Goal: Transaction & Acquisition: Purchase product/service

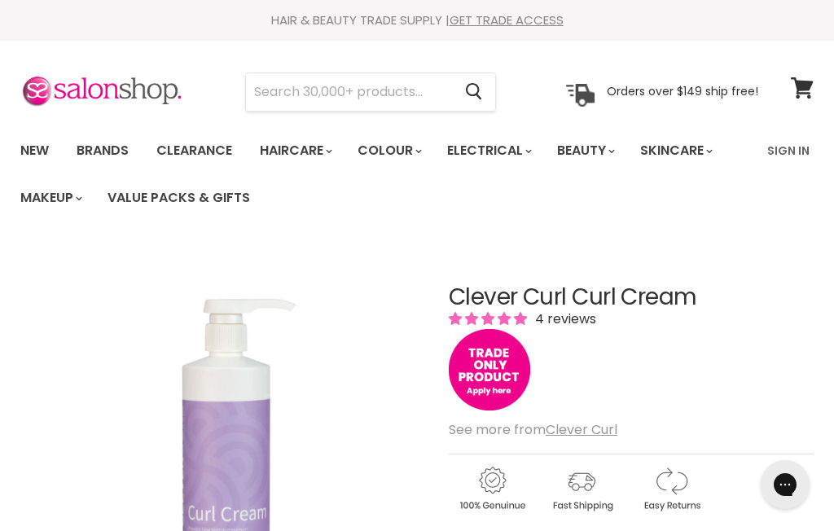
click at [352, 91] on input "Search" at bounding box center [349, 91] width 206 height 37
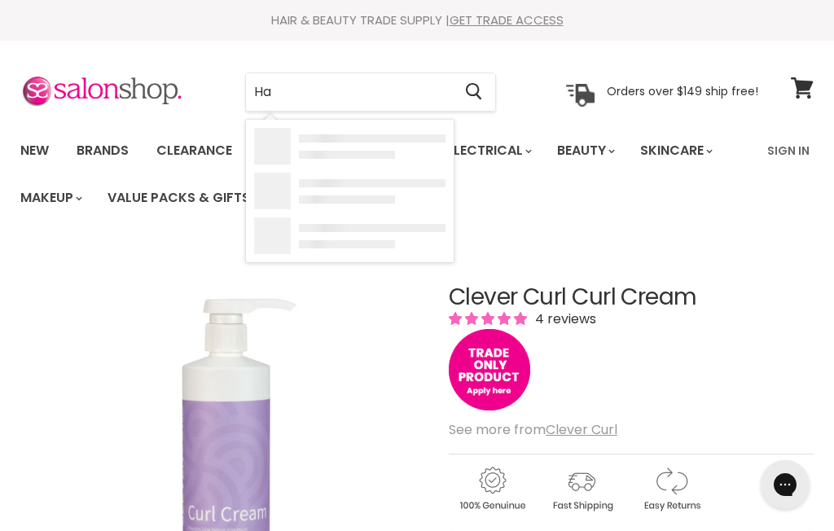
type input "H"
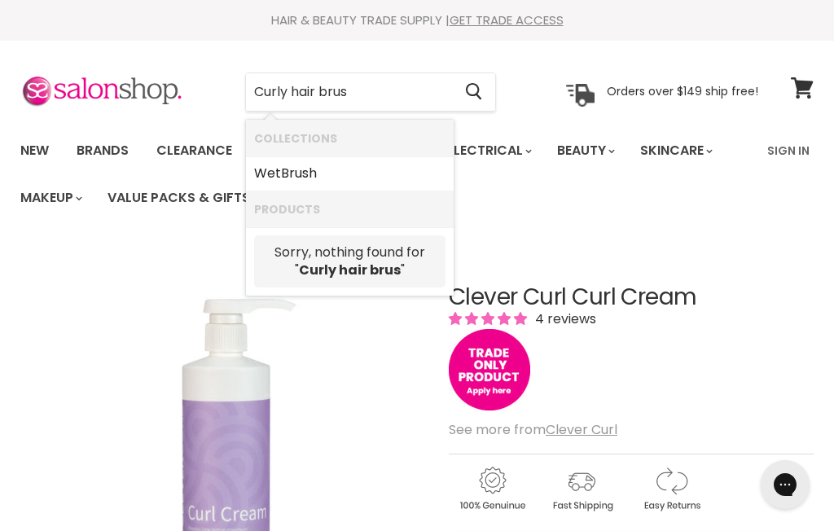
type input "Curly hair brush"
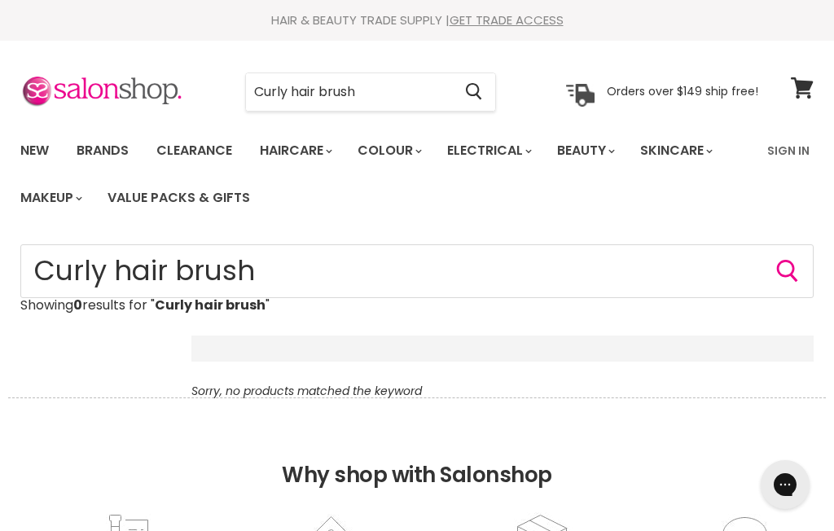
click at [391, 99] on input "Curly hair brush" at bounding box center [349, 91] width 206 height 37
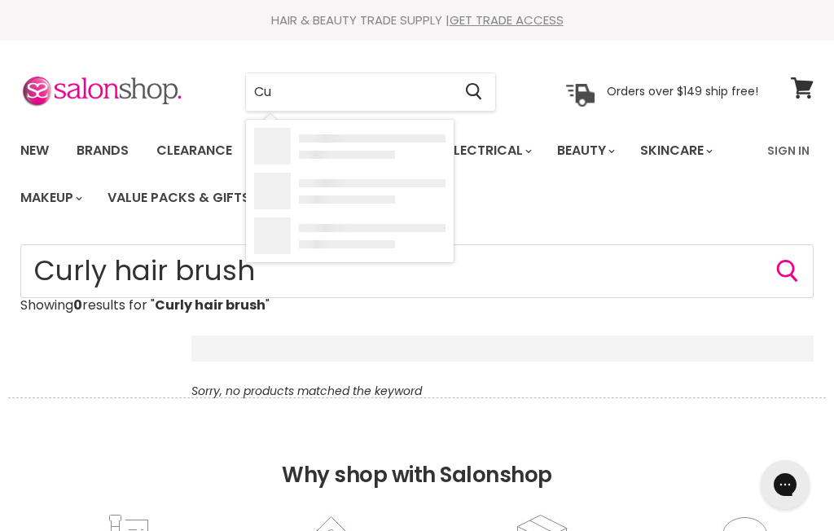
type input "C"
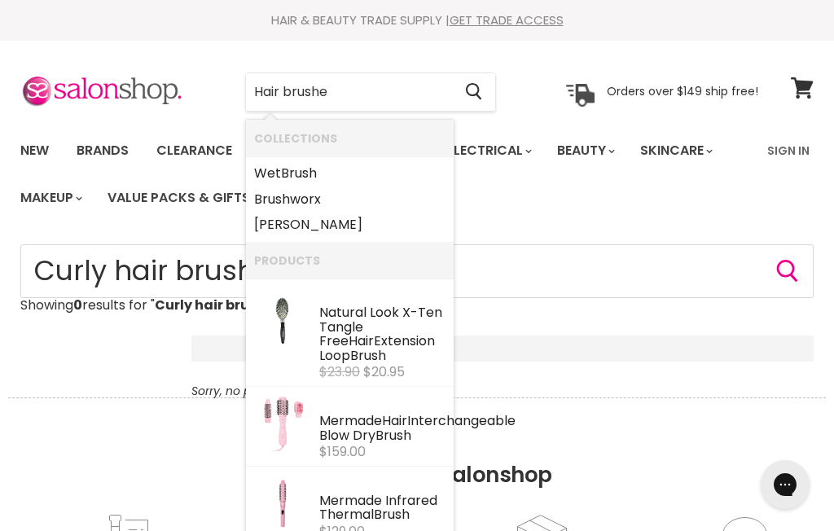
type input "Hair brushes"
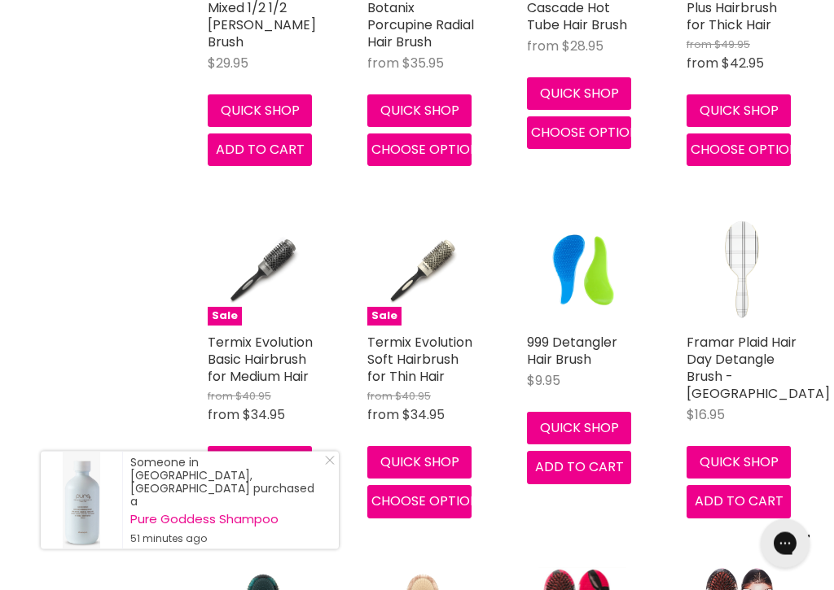
scroll to position [1626, 0]
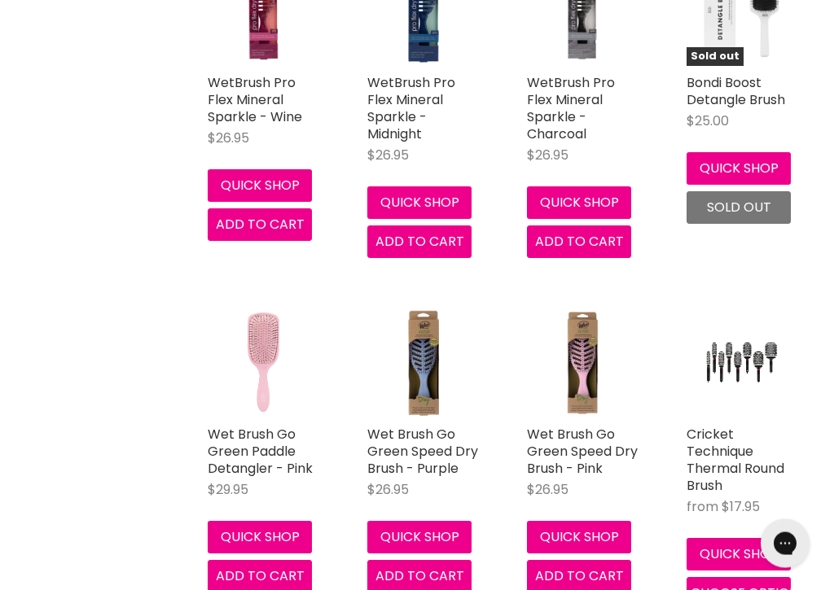
scroll to position [5844, 0]
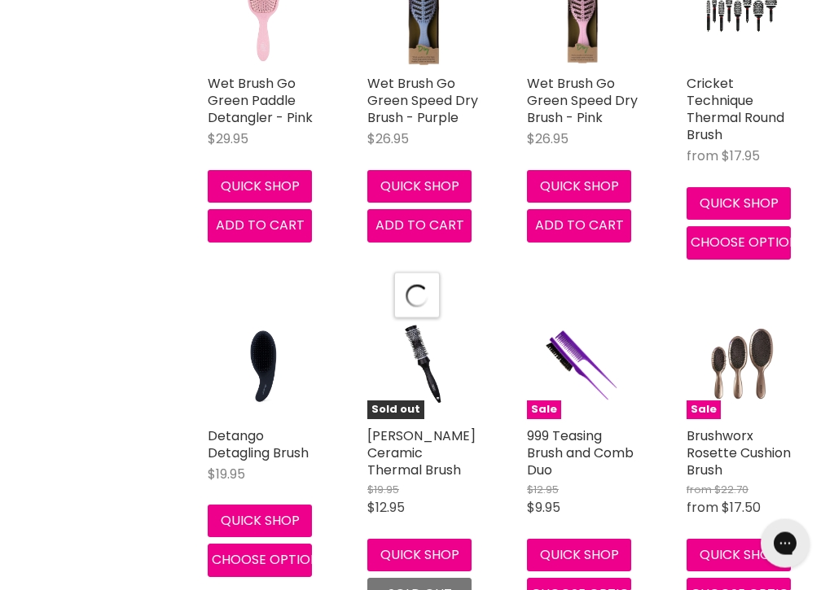
scroll to position [6220, 0]
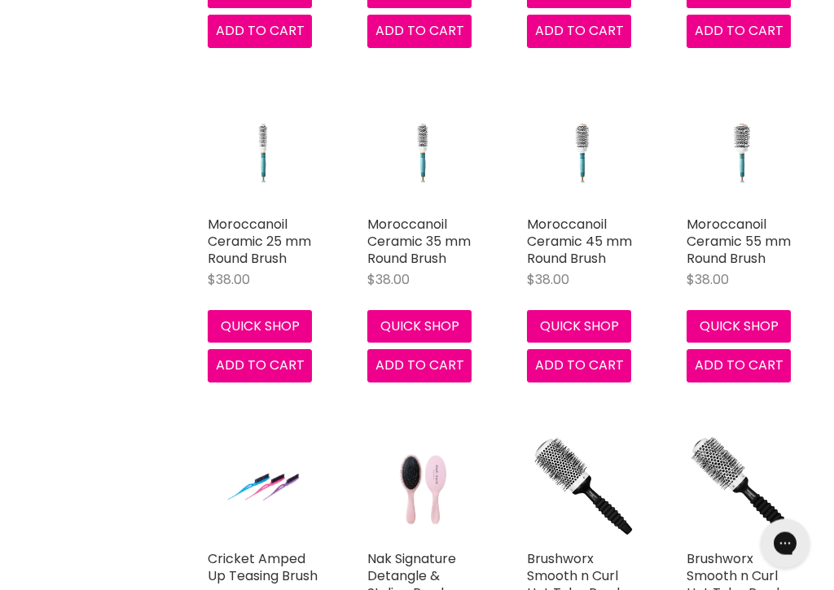
scroll to position [8862, 0]
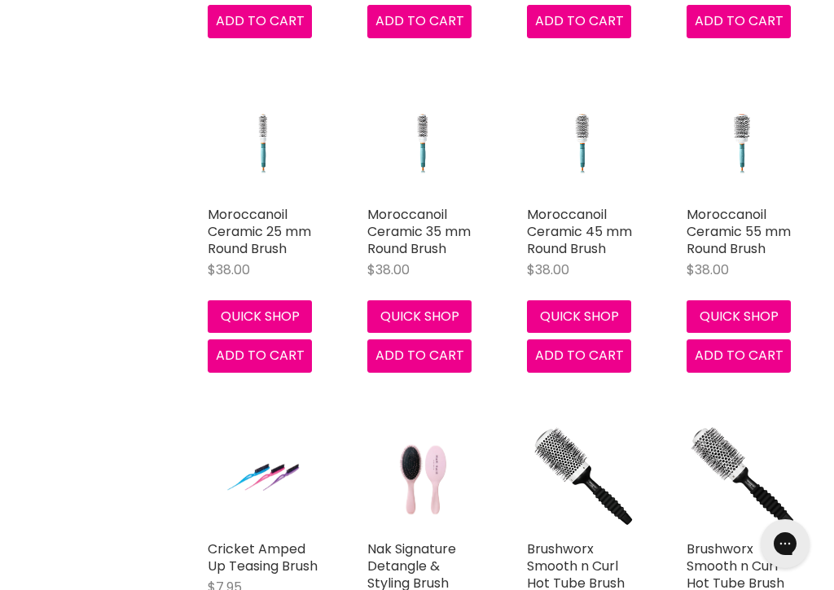
click at [810, 305] on div "Moroccanoil Ceramic 55 mm Round Brush $38.00 Moroccanoil Quick shop Add to cart" at bounding box center [741, 230] width 143 height 318
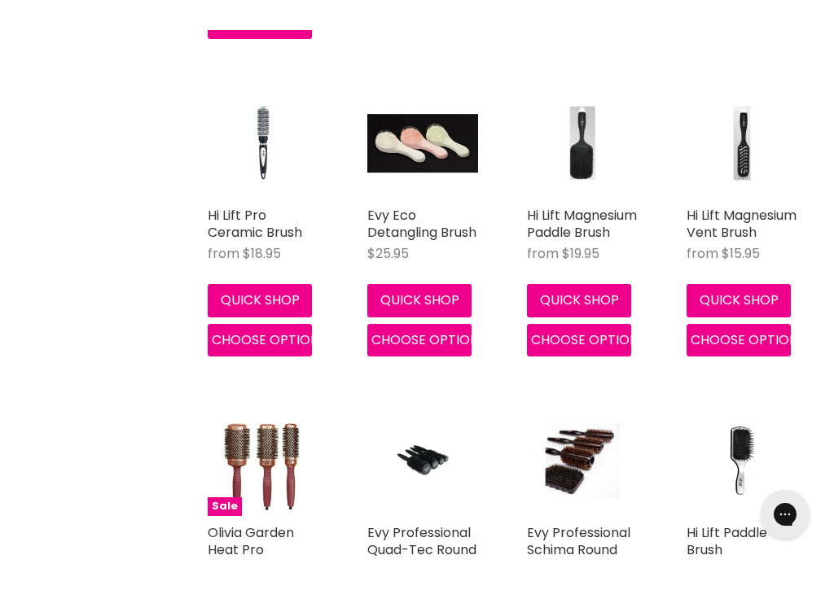
scroll to position [9966, 0]
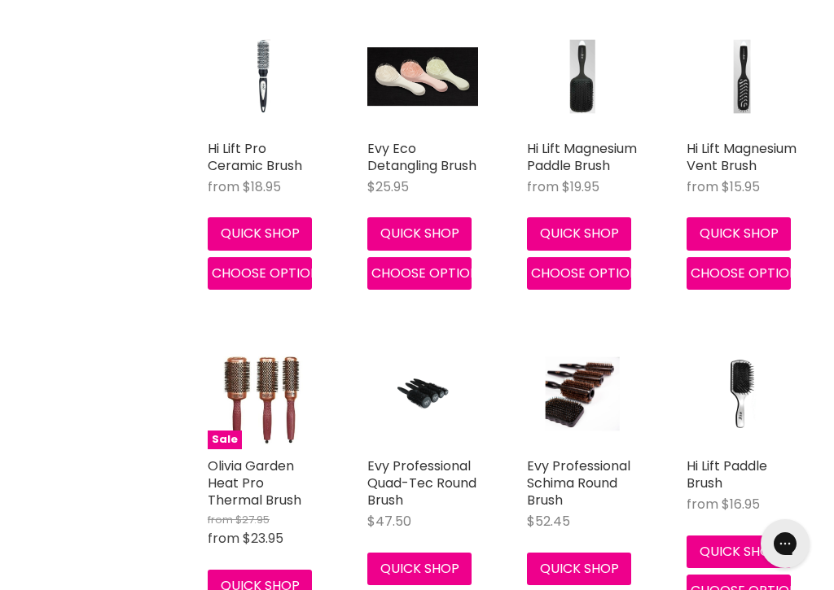
click at [779, 339] on img "Main content" at bounding box center [742, 394] width 74 height 111
